Goal: Navigation & Orientation: Find specific page/section

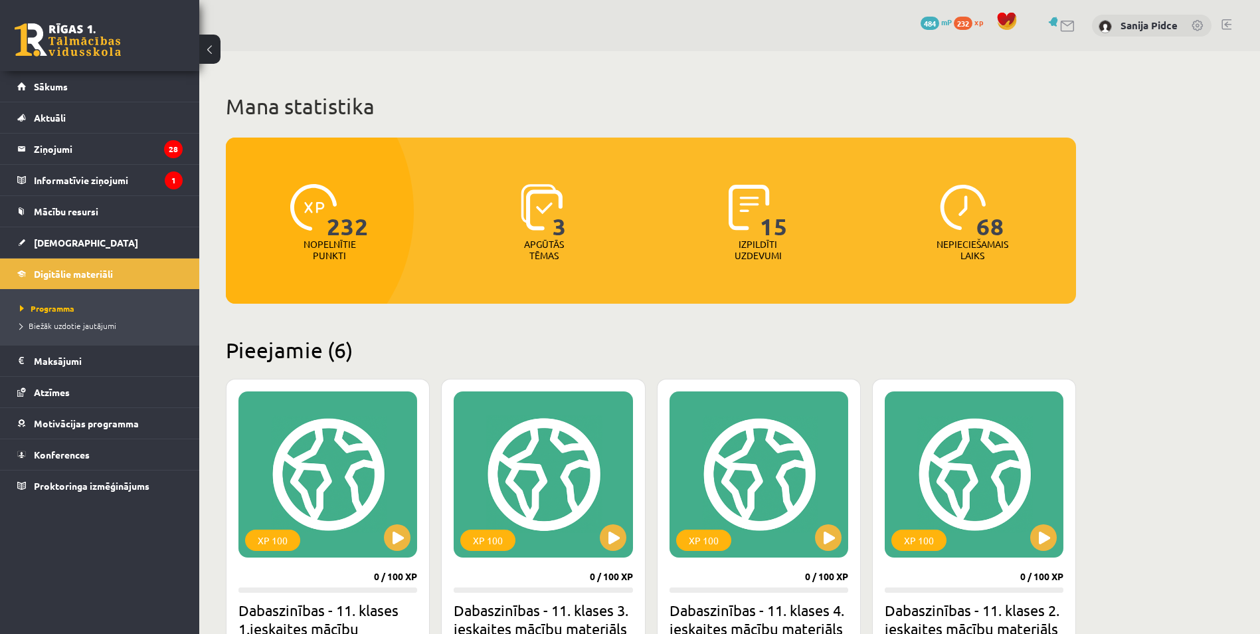
scroll to position [1031, 0]
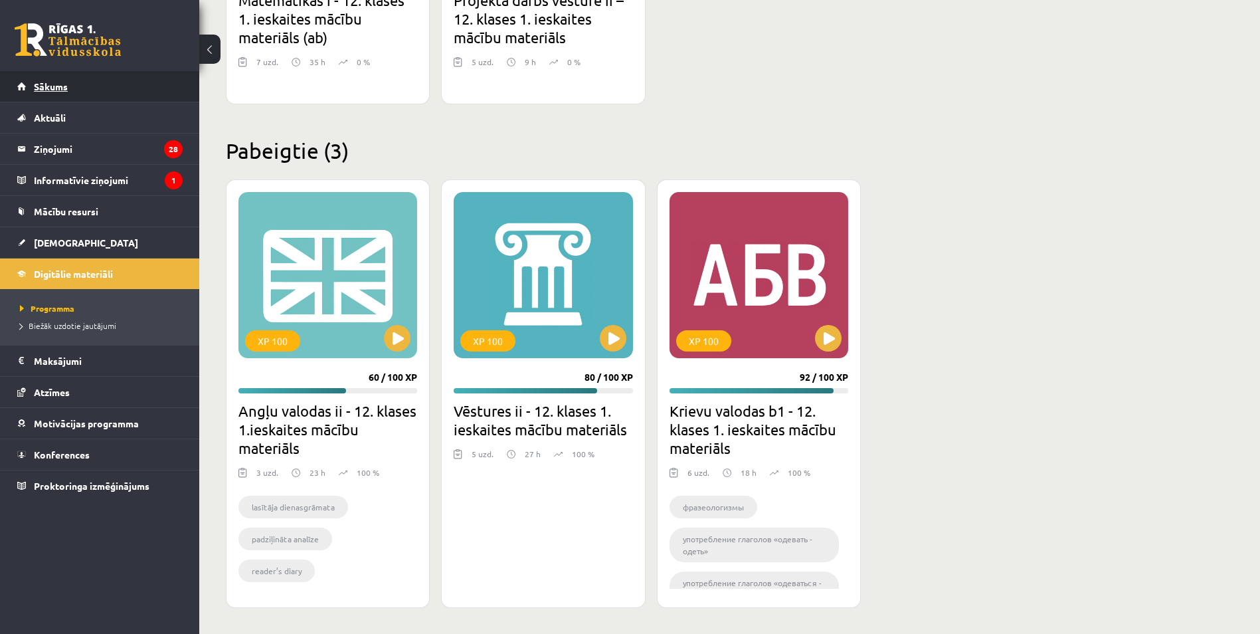
click at [69, 89] on link "Sākums" at bounding box center [99, 86] width 165 height 31
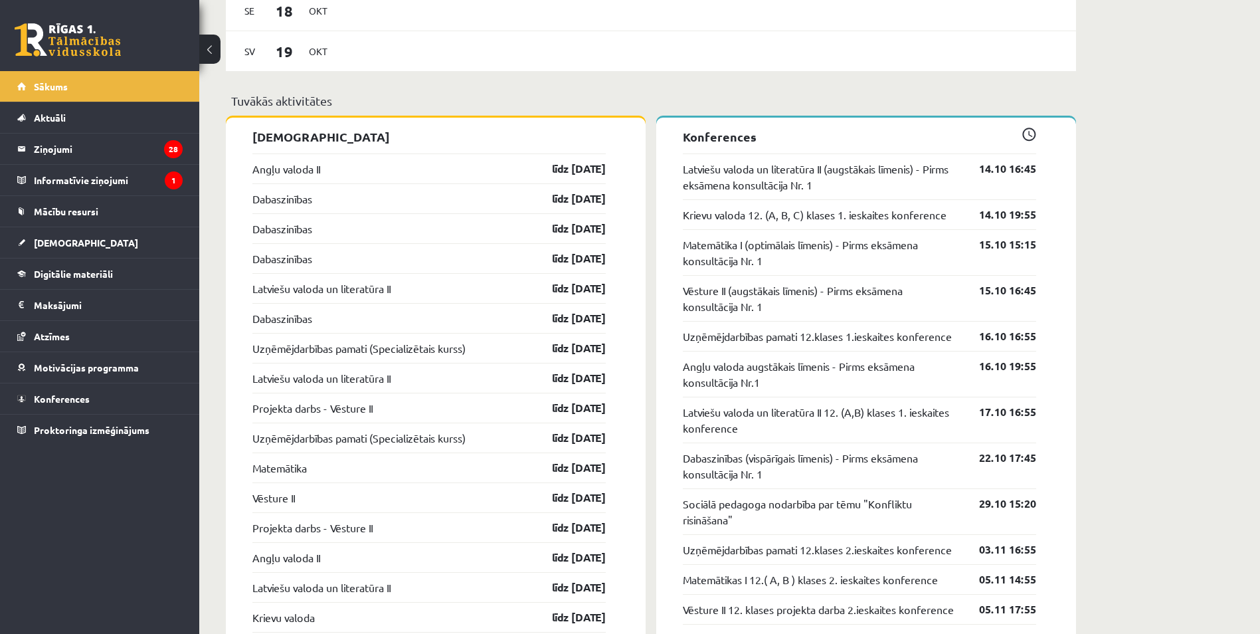
scroll to position [1063, 0]
